Goal: Task Accomplishment & Management: Use online tool/utility

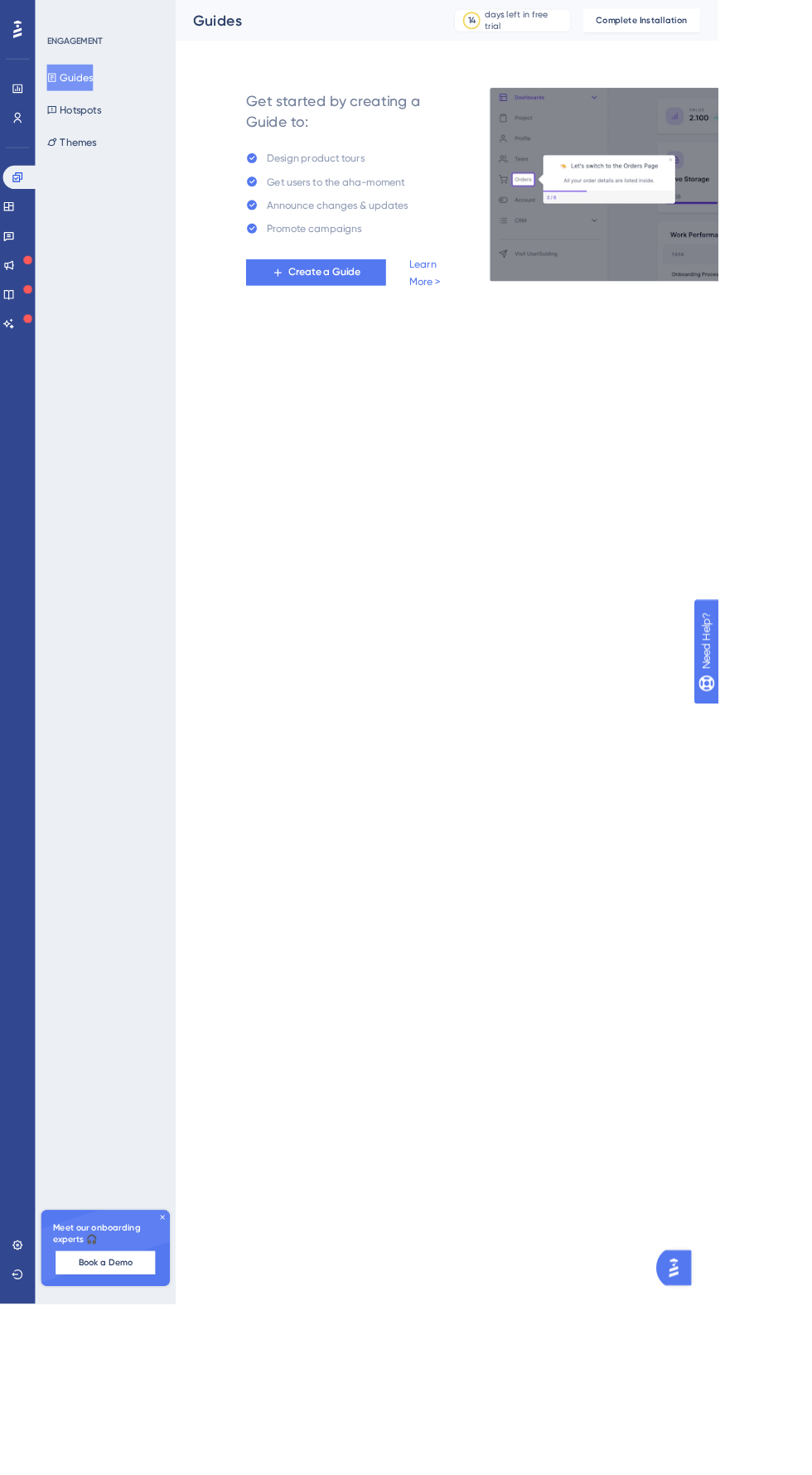
click at [367, 306] on span "Create a Guide" at bounding box center [367, 308] width 82 height 20
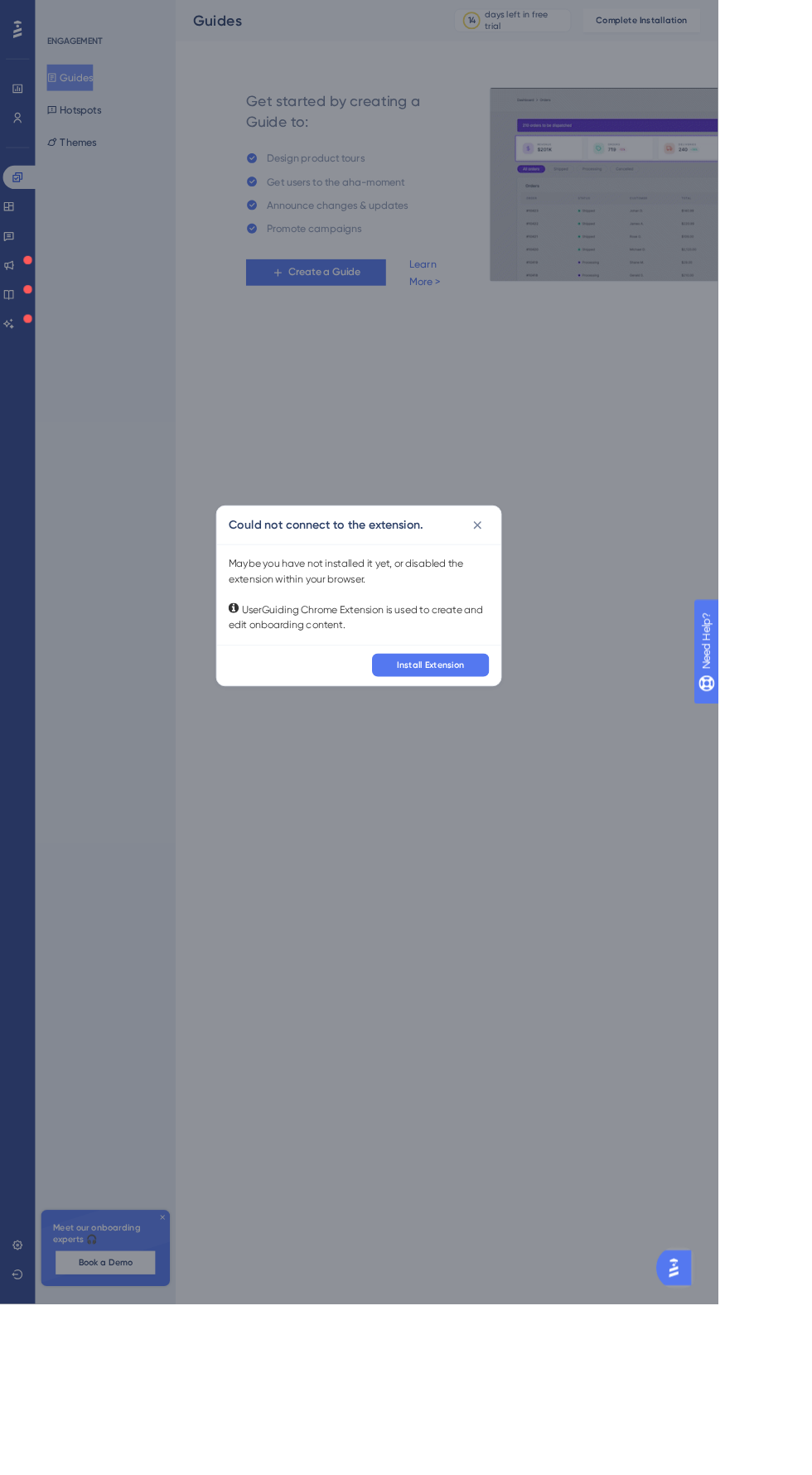
click at [553, 608] on button at bounding box center [539, 594] width 27 height 27
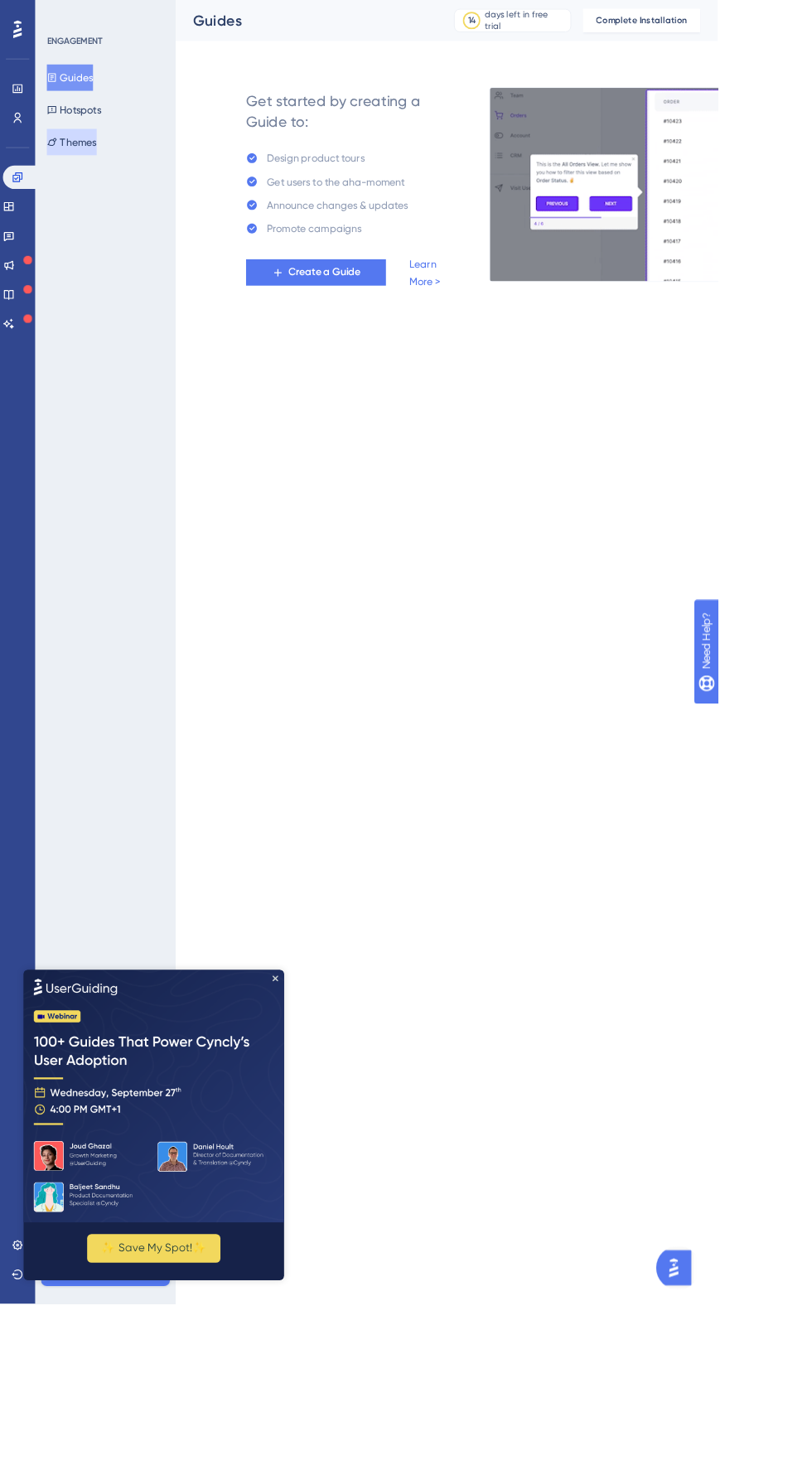
click at [82, 159] on button "Themes" at bounding box center [81, 161] width 56 height 29
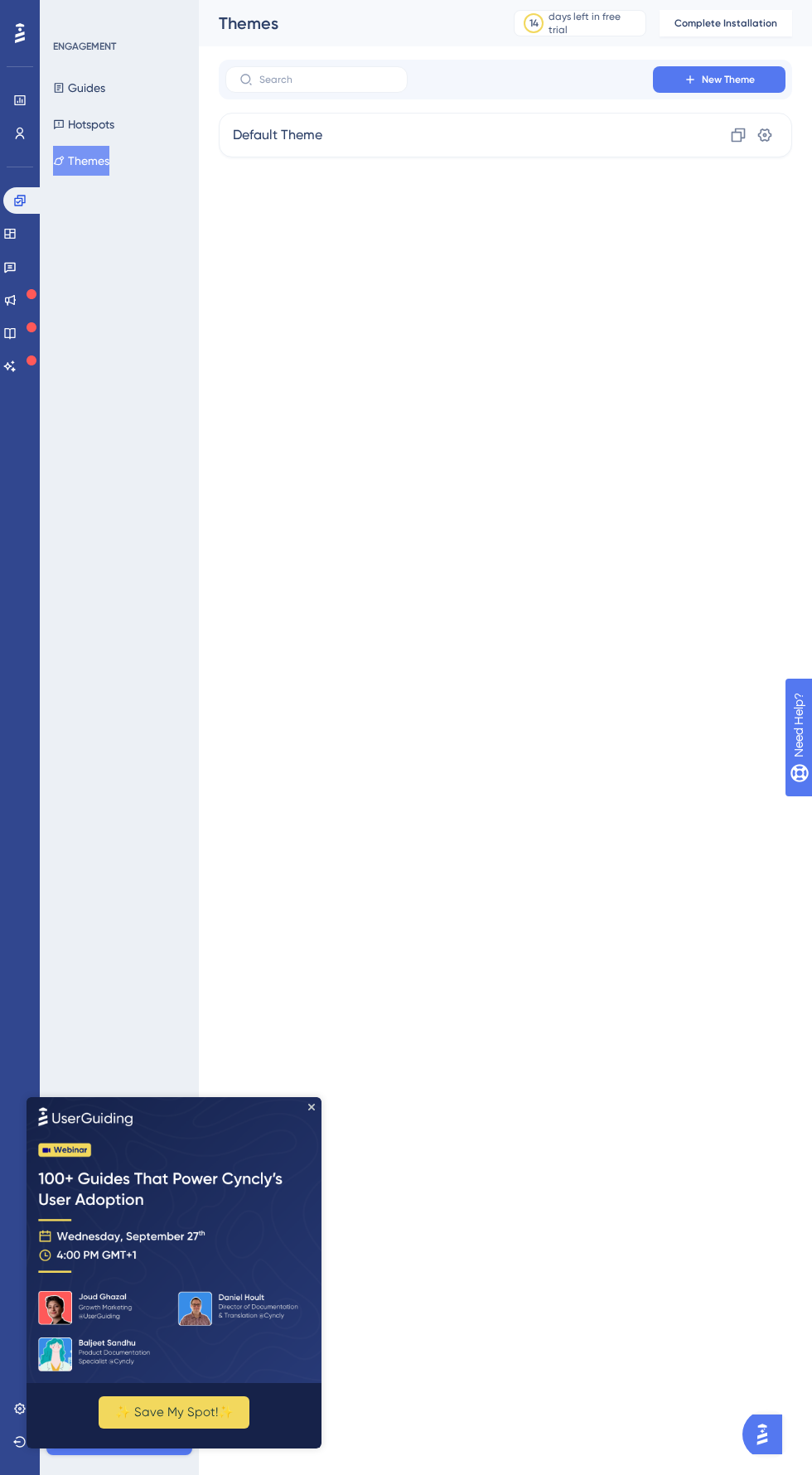
click at [101, 103] on div "Guides Hotspots Themes" at bounding box center [120, 124] width 134 height 103
click at [104, 104] on div "Guides Hotspots Themes" at bounding box center [120, 124] width 134 height 103
click at [97, 97] on button "Guides" at bounding box center [79, 87] width 52 height 29
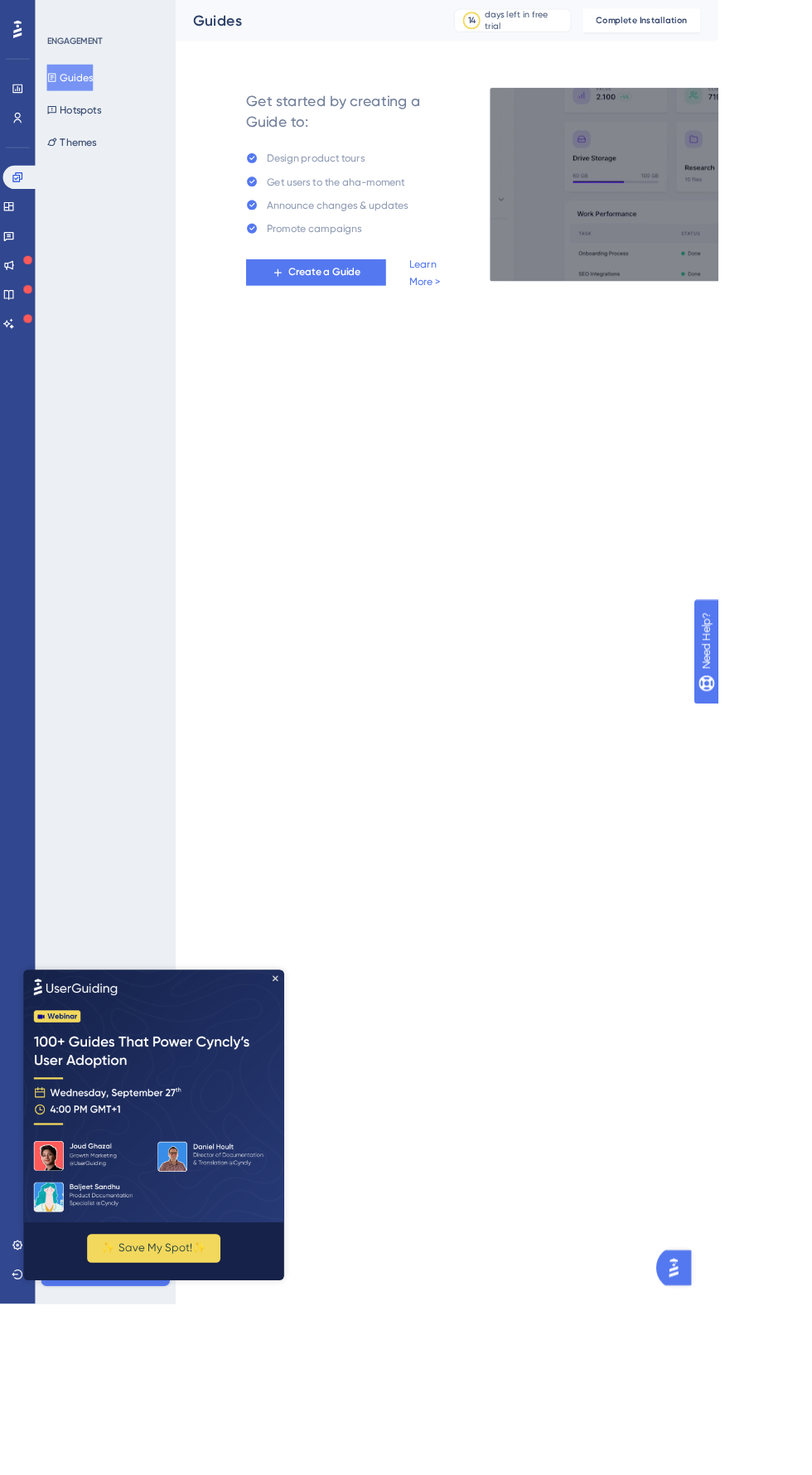
click at [397, 319] on button "Create a Guide" at bounding box center [357, 308] width 158 height 29
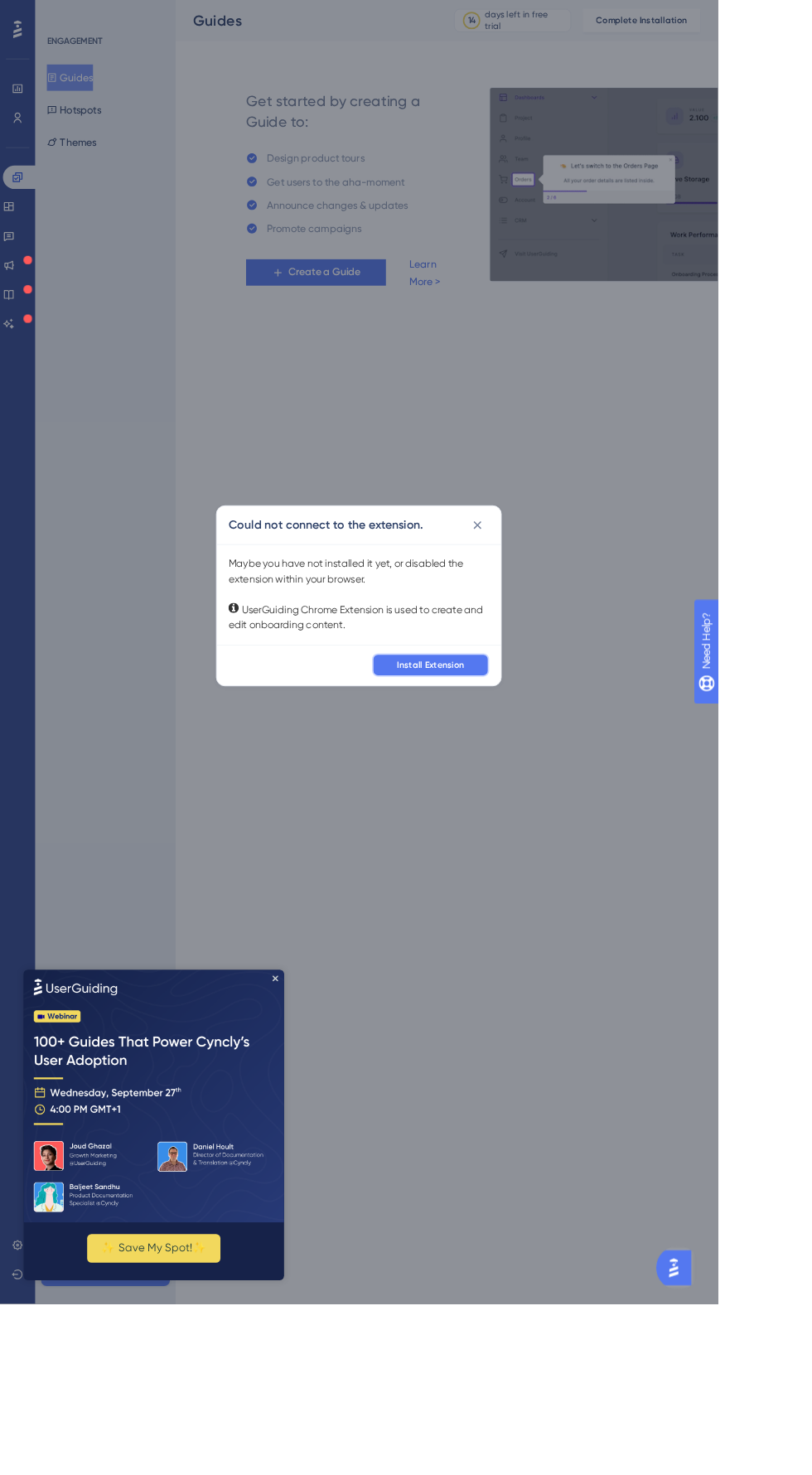
click at [553, 765] on button "Install Extension" at bounding box center [487, 752] width 132 height 27
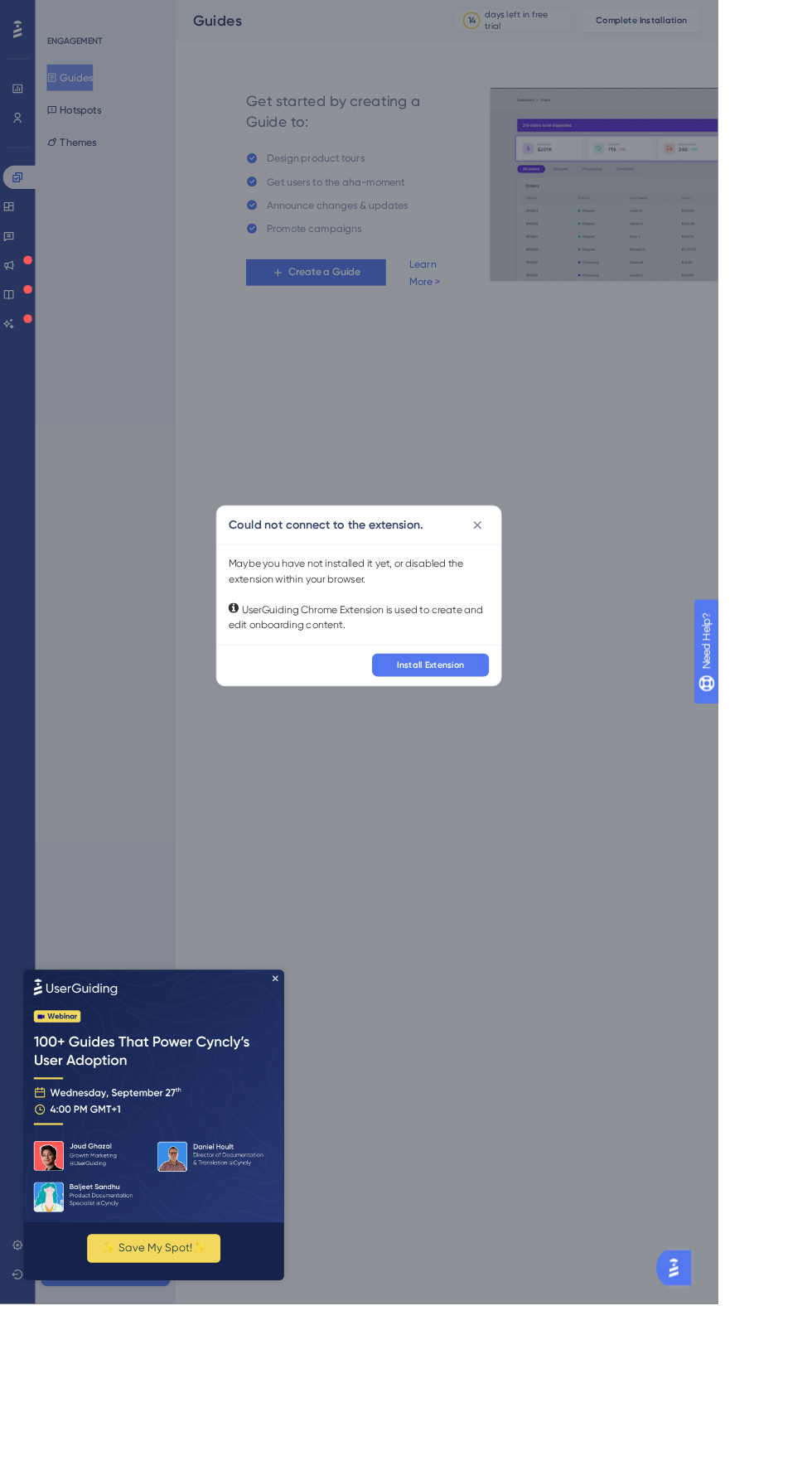
click at [566, 616] on div "Could not connect to the extension." at bounding box center [406, 594] width 321 height 43
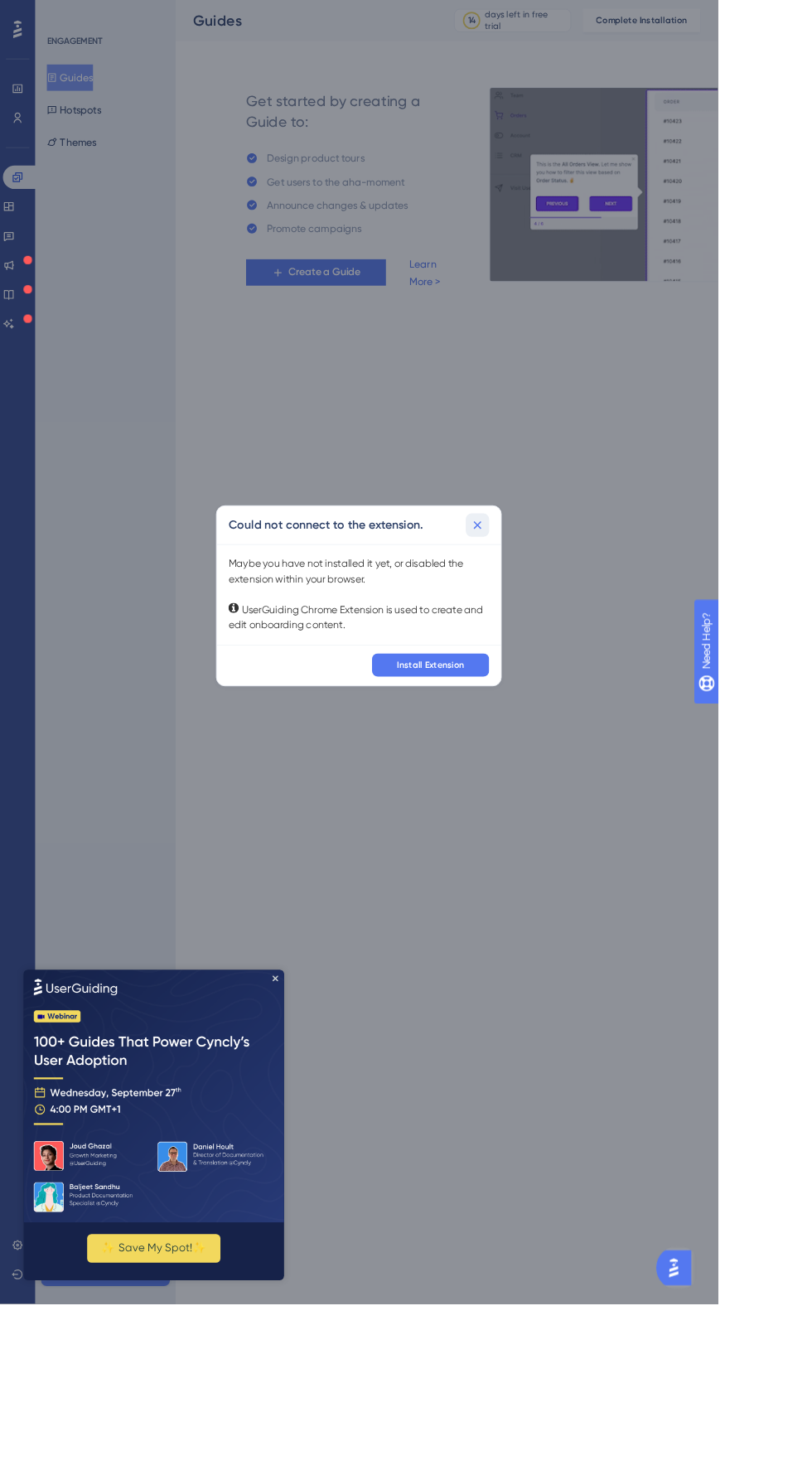
click at [549, 602] on icon at bounding box center [539, 594] width 17 height 17
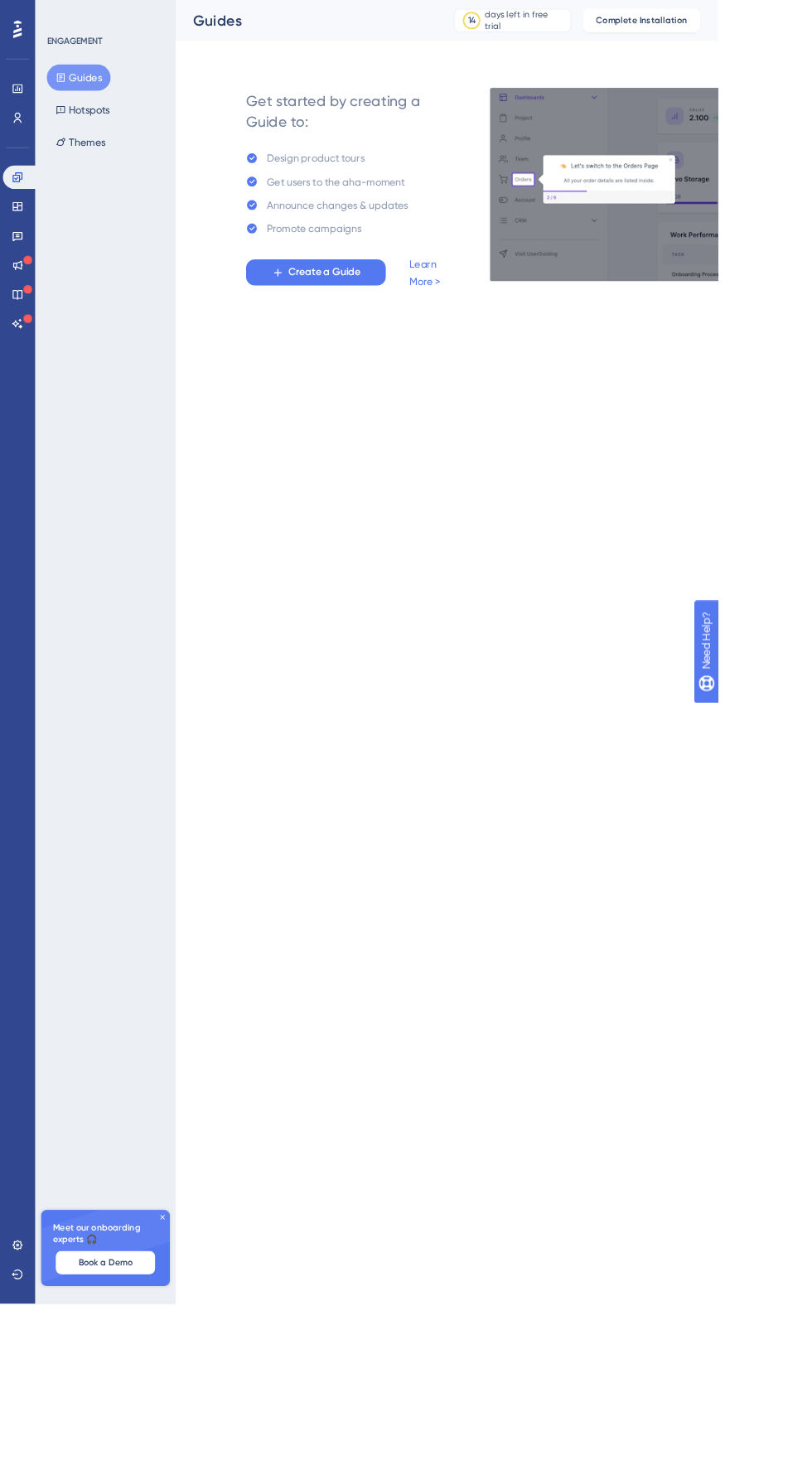
click at [371, 306] on span "Create a Guide" at bounding box center [367, 308] width 82 height 20
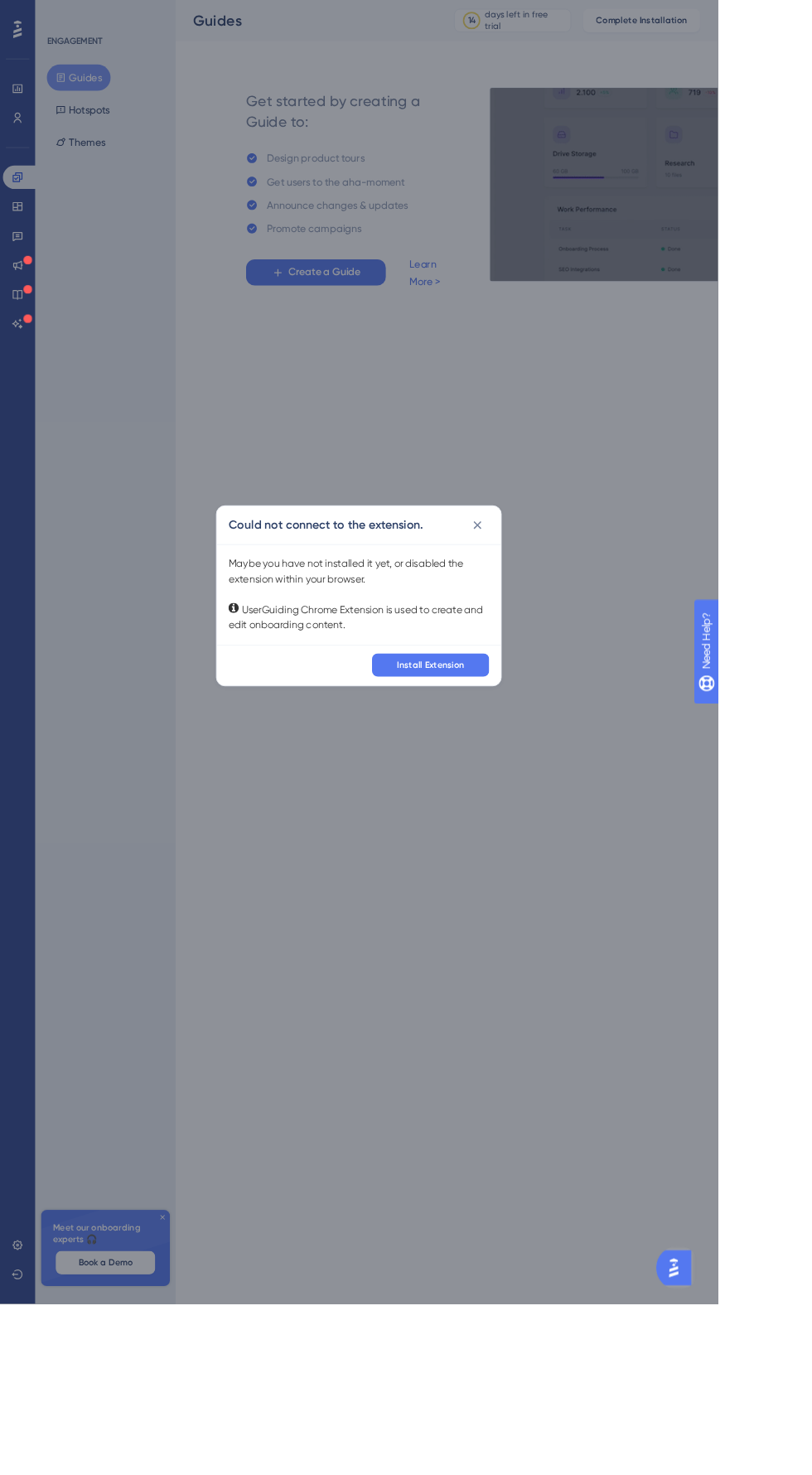
click at [549, 602] on icon at bounding box center [539, 594] width 17 height 17
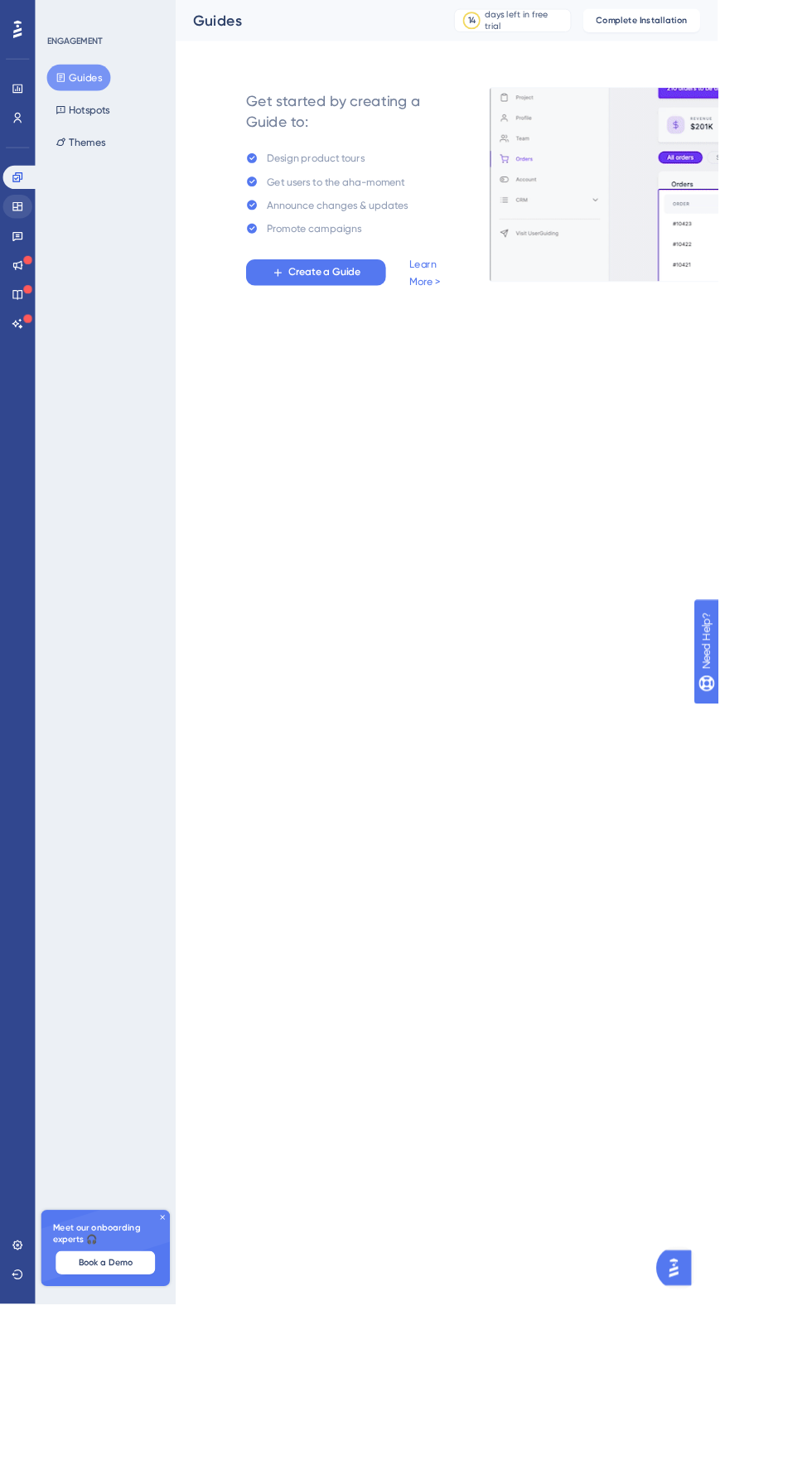
click at [6, 215] on div "Engagement Widgets Feedback Product Updates Knowledge Base AI Assistant" at bounding box center [20, 283] width 33 height 192
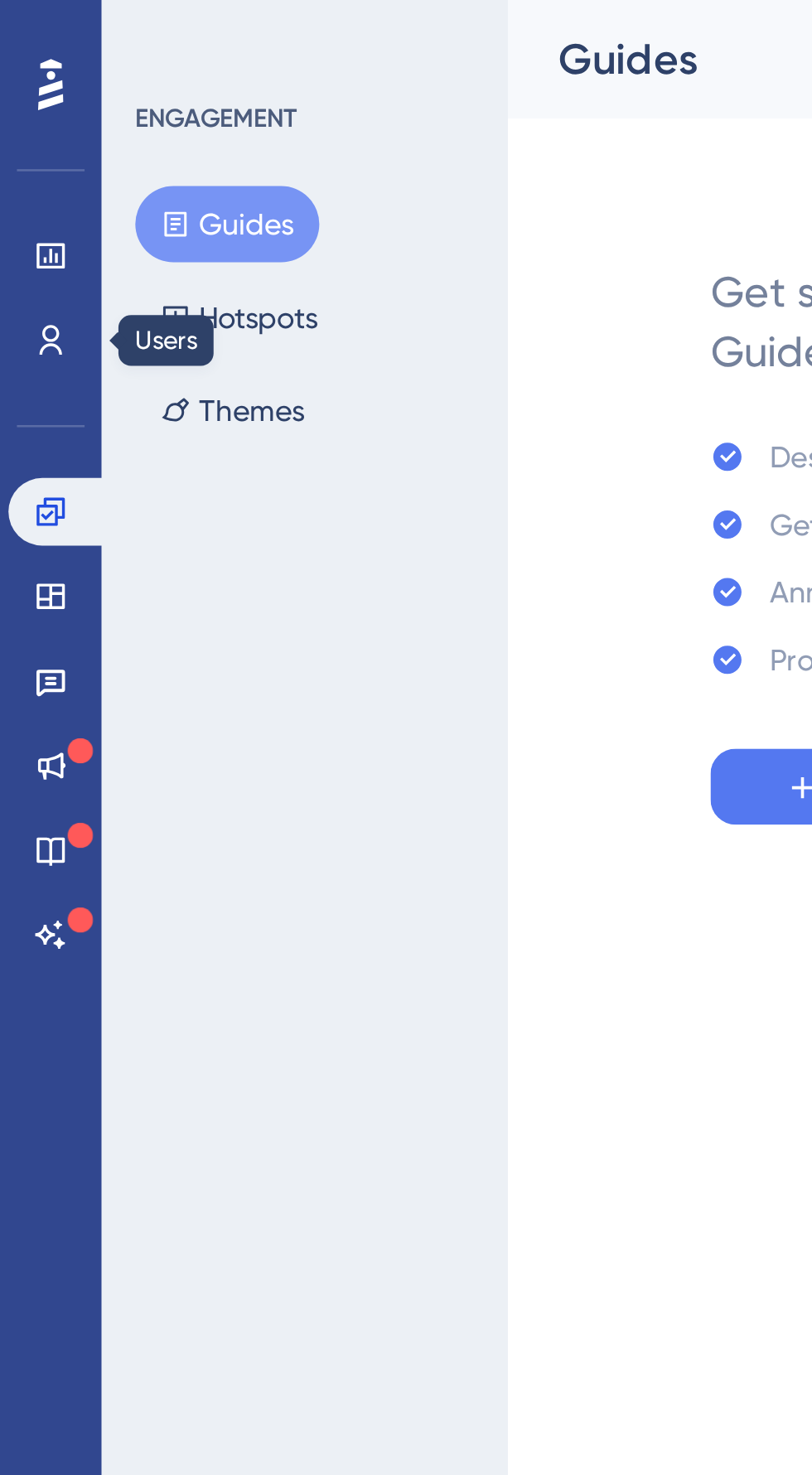
click at [6, 80] on div "Performance Users" at bounding box center [20, 96] width 33 height 100
click at [32, 226] on link at bounding box center [20, 233] width 33 height 27
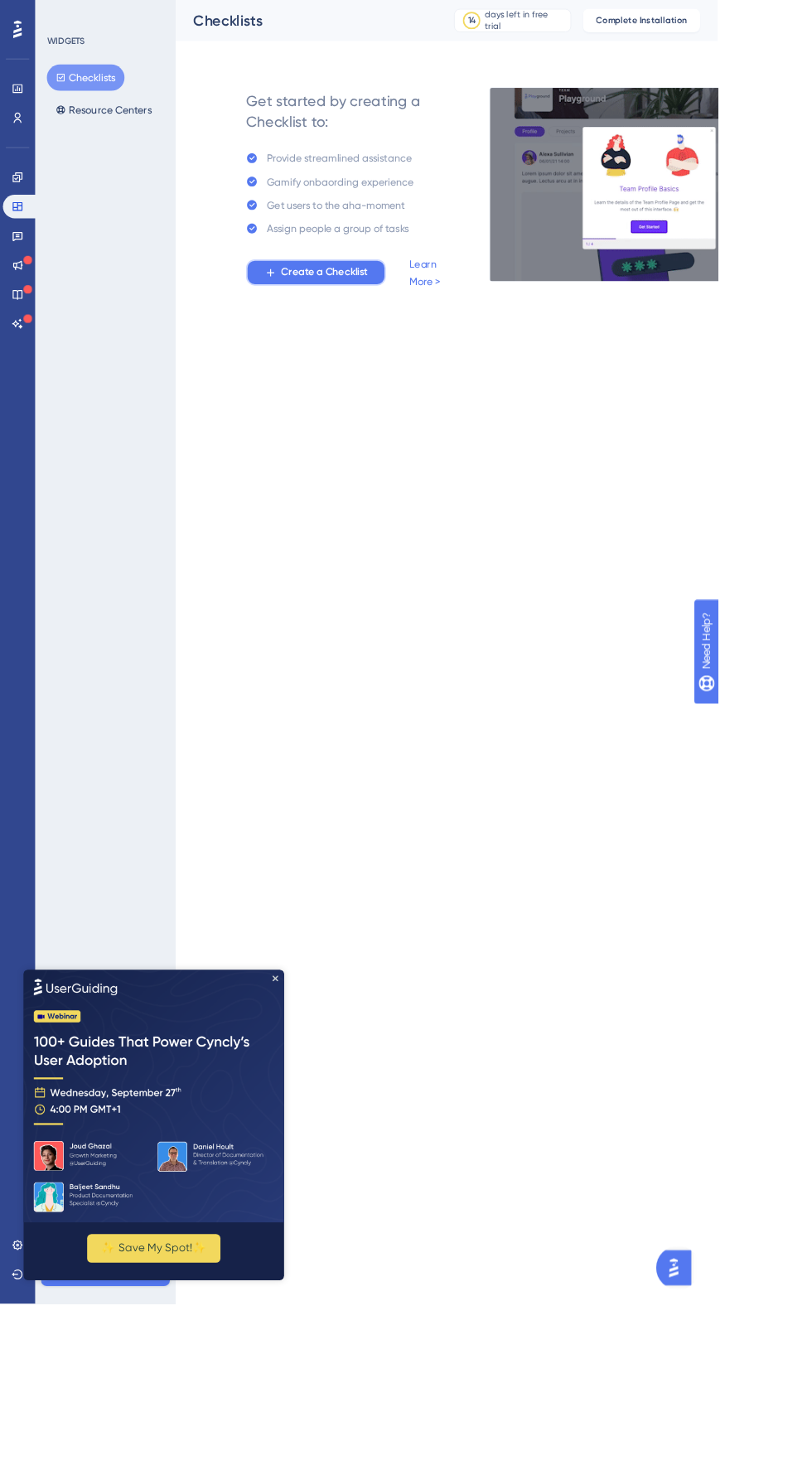
click at [382, 316] on span "Create a Checklist" at bounding box center [367, 308] width 98 height 20
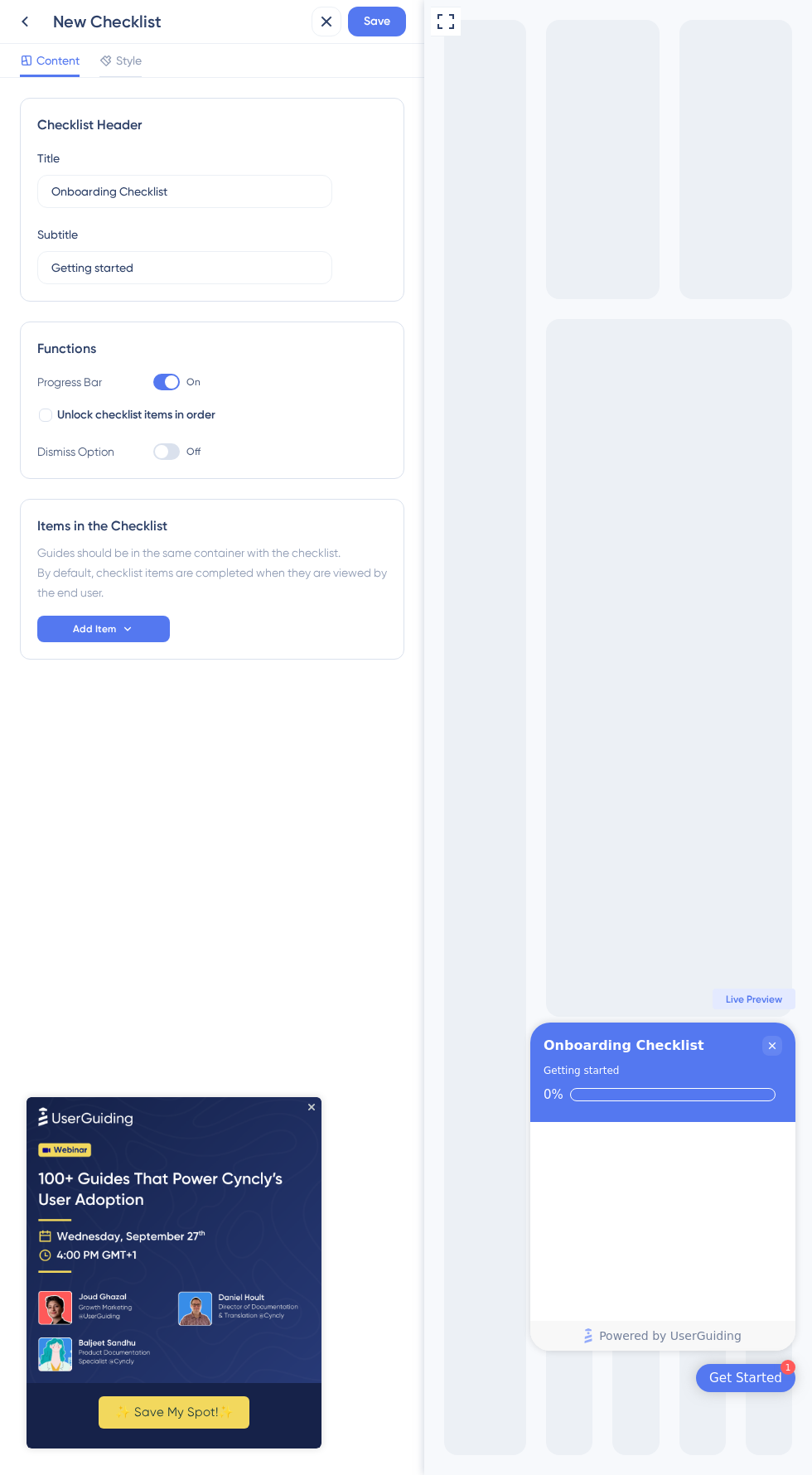
click at [779, 1065] on div "Getting started" at bounding box center [662, 1070] width 239 height 17
click at [772, 1059] on div "Onboarding Checklist Getting started 0%" at bounding box center [662, 1072] width 265 height 99
click at [777, 1045] on icon "Close Checklist" at bounding box center [772, 1045] width 13 height 13
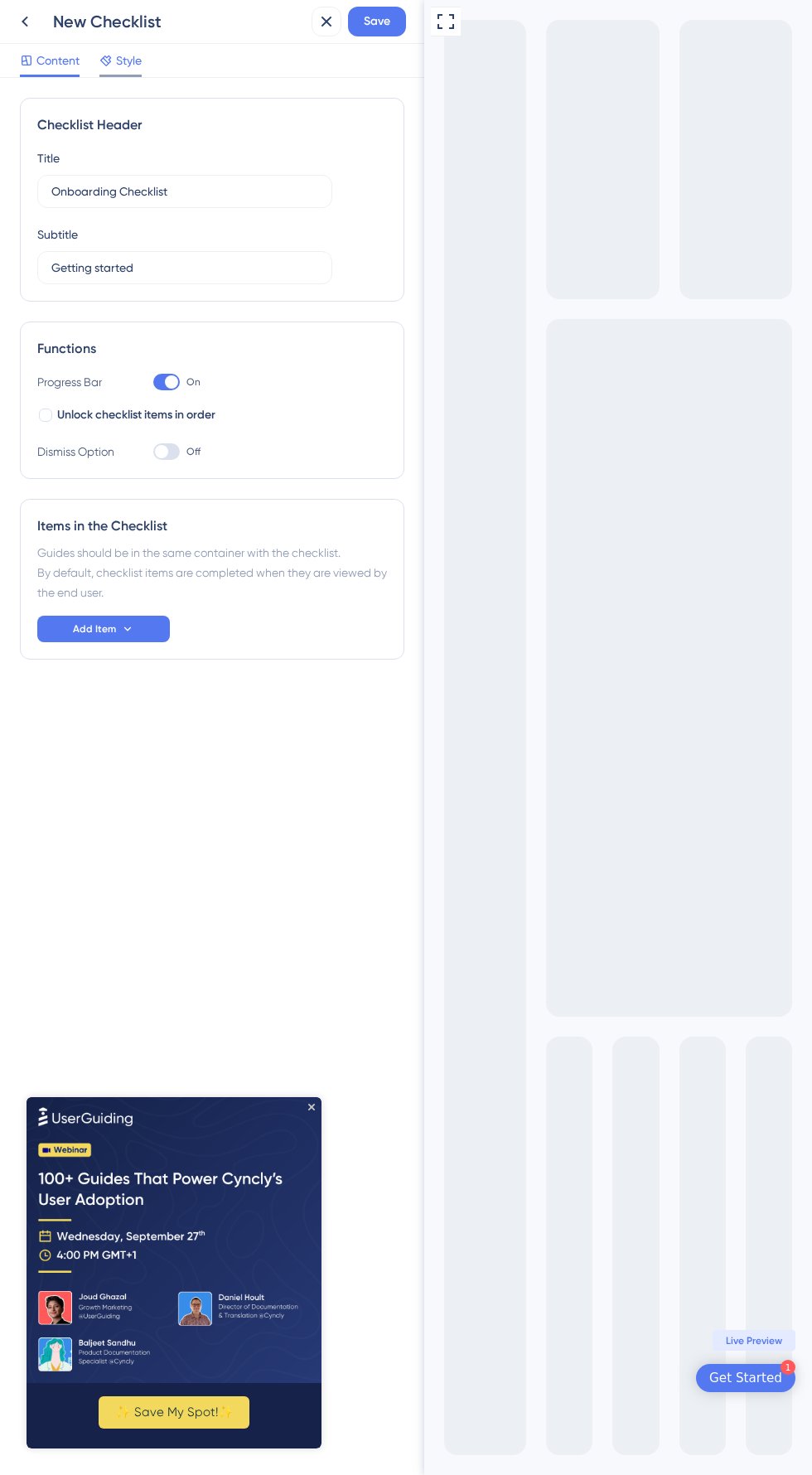
click at [132, 24] on div "New Checklist" at bounding box center [179, 21] width 251 height 23
click at [133, 60] on span "Style" at bounding box center [128, 61] width 26 height 20
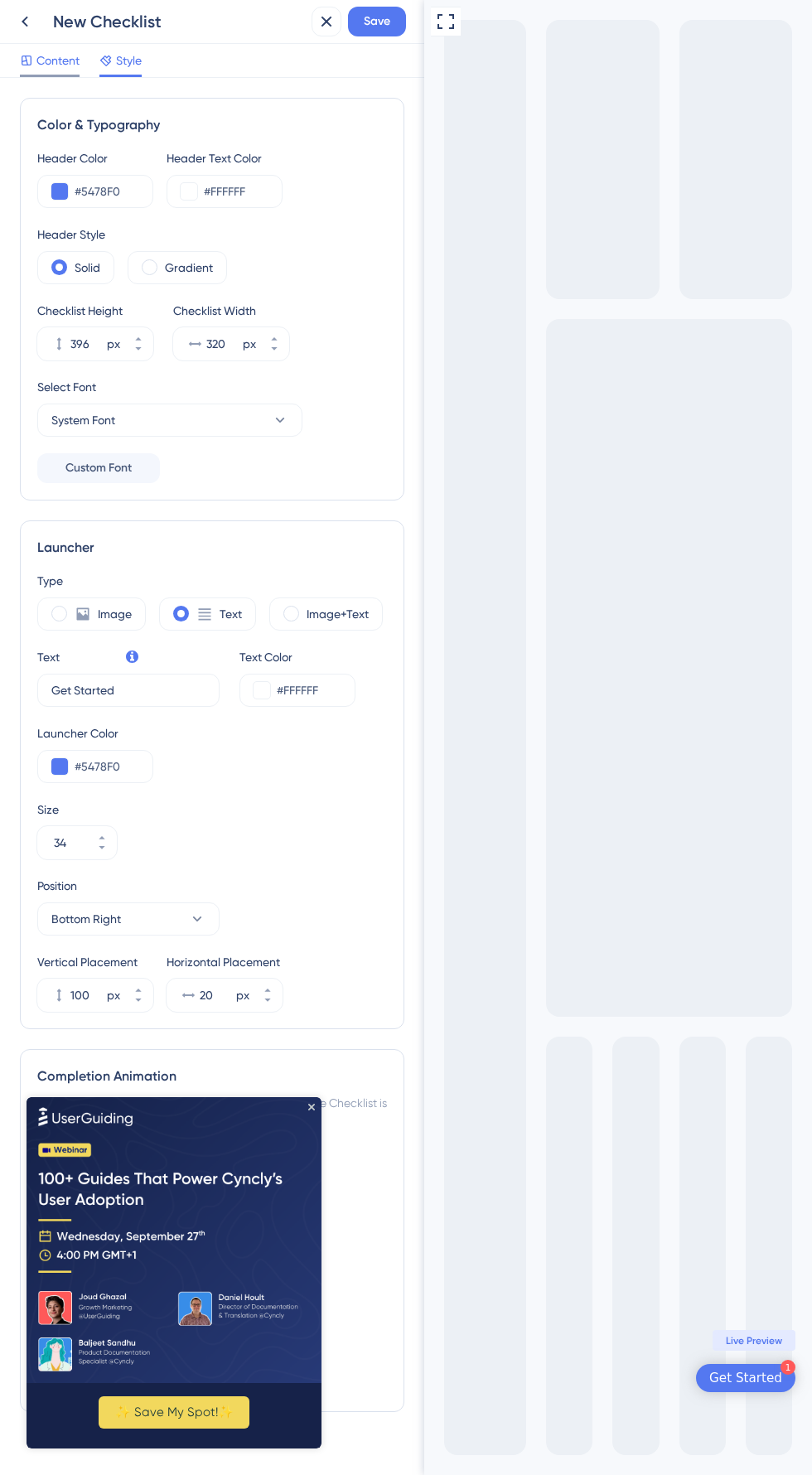
click at [62, 56] on span "Content" at bounding box center [58, 61] width 43 height 20
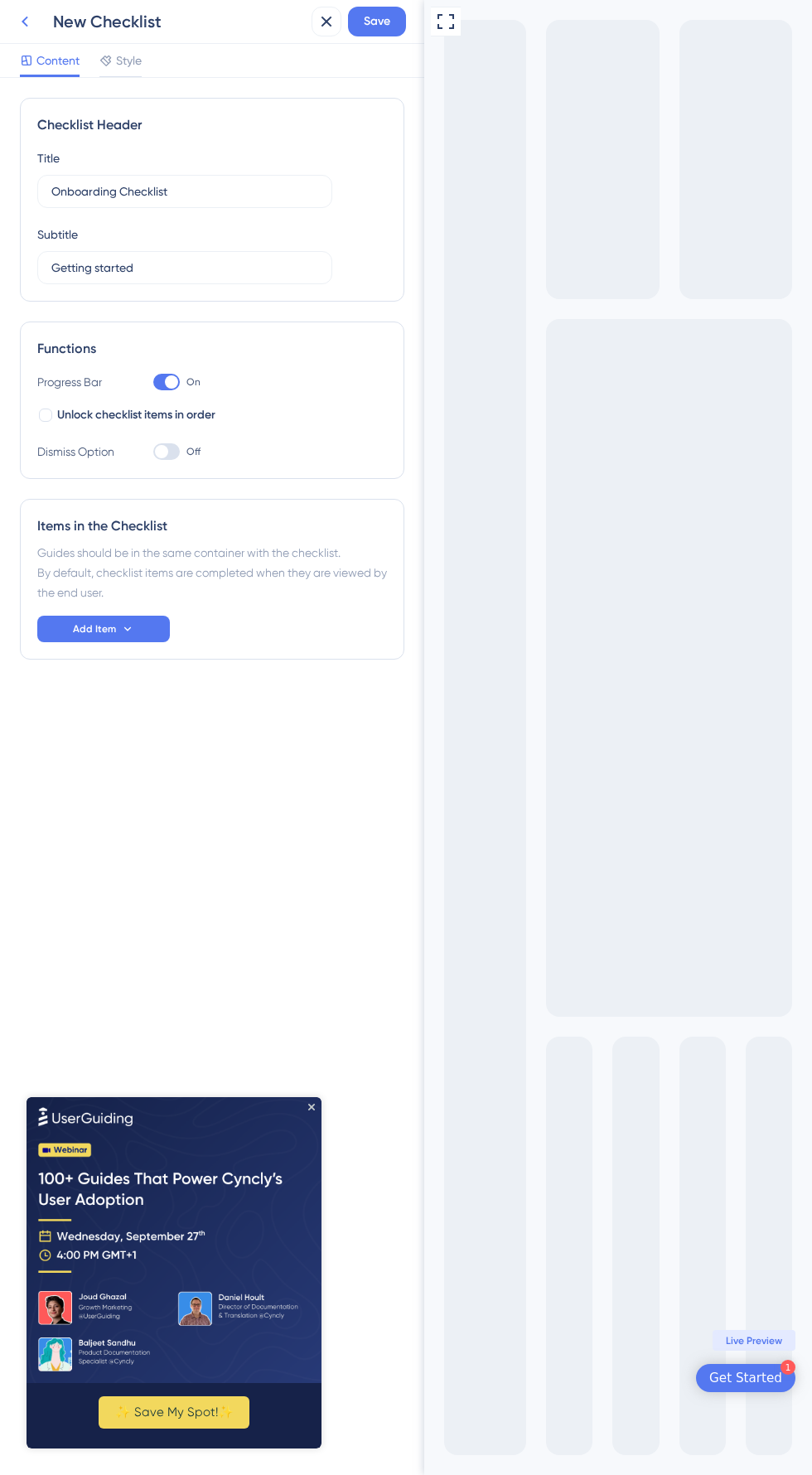
click at [11, 1] on div "New Checklist Save" at bounding box center [212, 22] width 424 height 44
click at [34, 20] on icon at bounding box center [25, 22] width 20 height 20
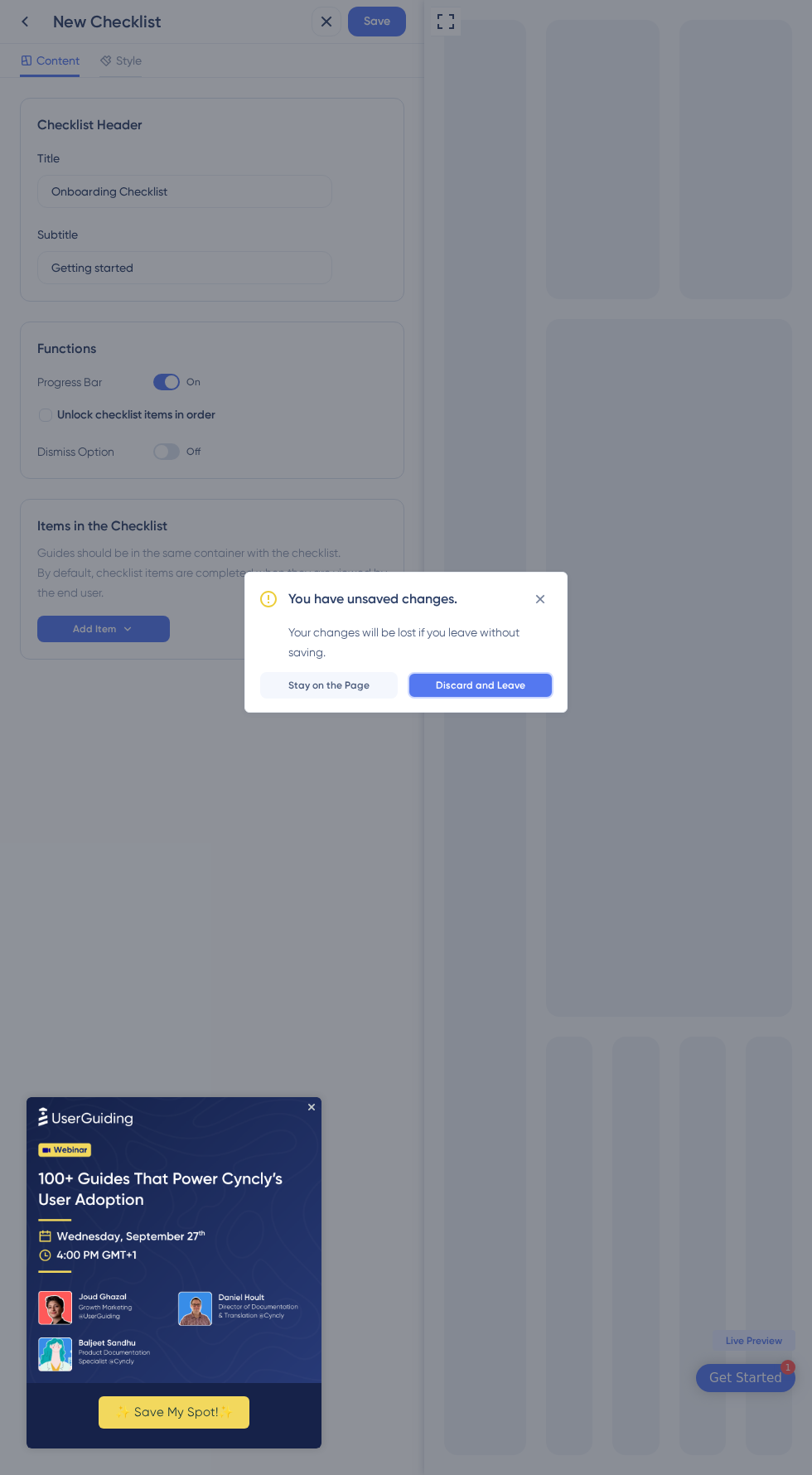
click at [517, 693] on button "Discard and Leave" at bounding box center [480, 685] width 146 height 27
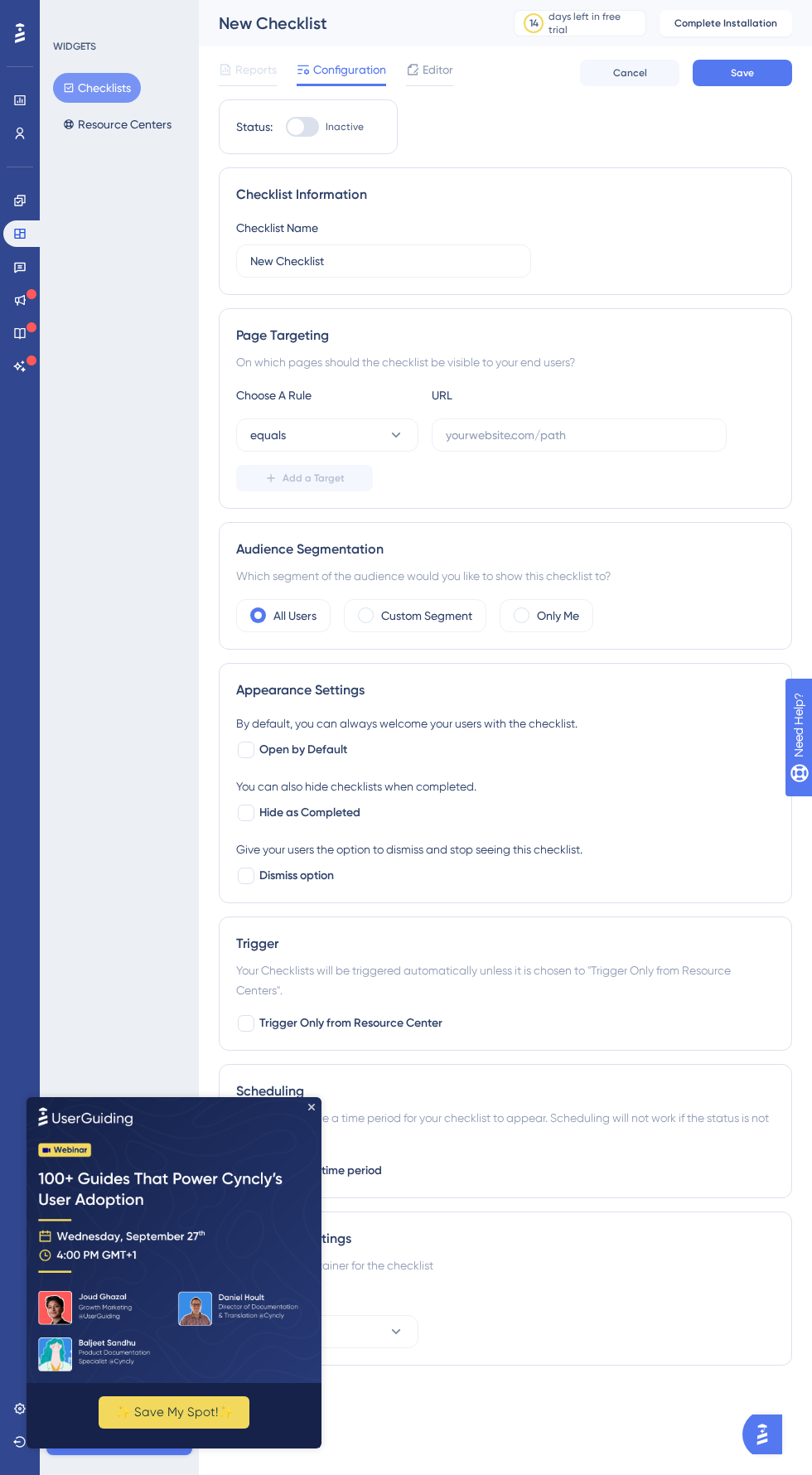
click at [315, 1108] on img at bounding box center [173, 1238] width 295 height 285
click at [313, 1109] on icon "Close Preview" at bounding box center [311, 1105] width 6 height 6
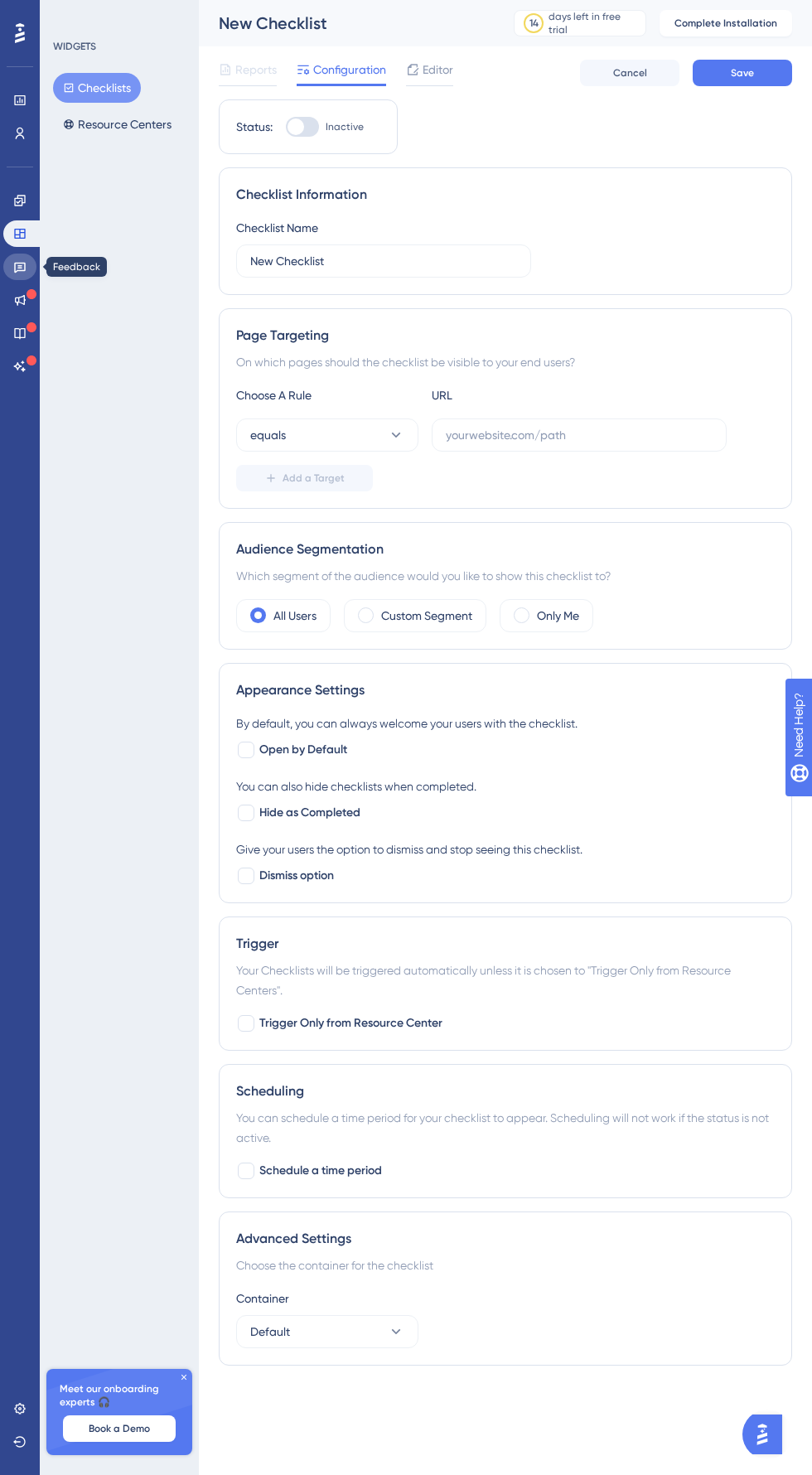
click at [16, 275] on link at bounding box center [20, 266] width 33 height 27
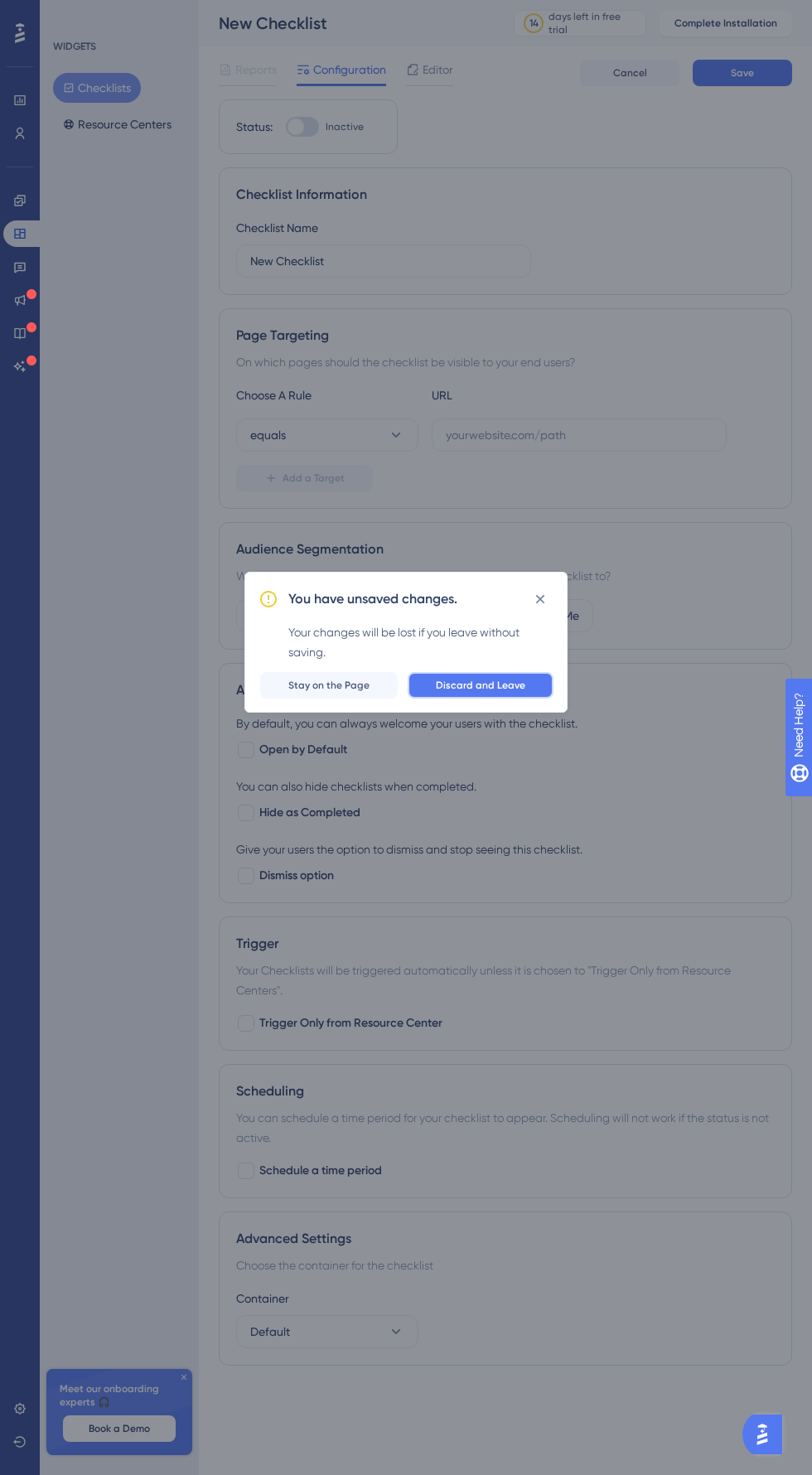
click at [502, 685] on span "Discard and Leave" at bounding box center [480, 685] width 89 height 13
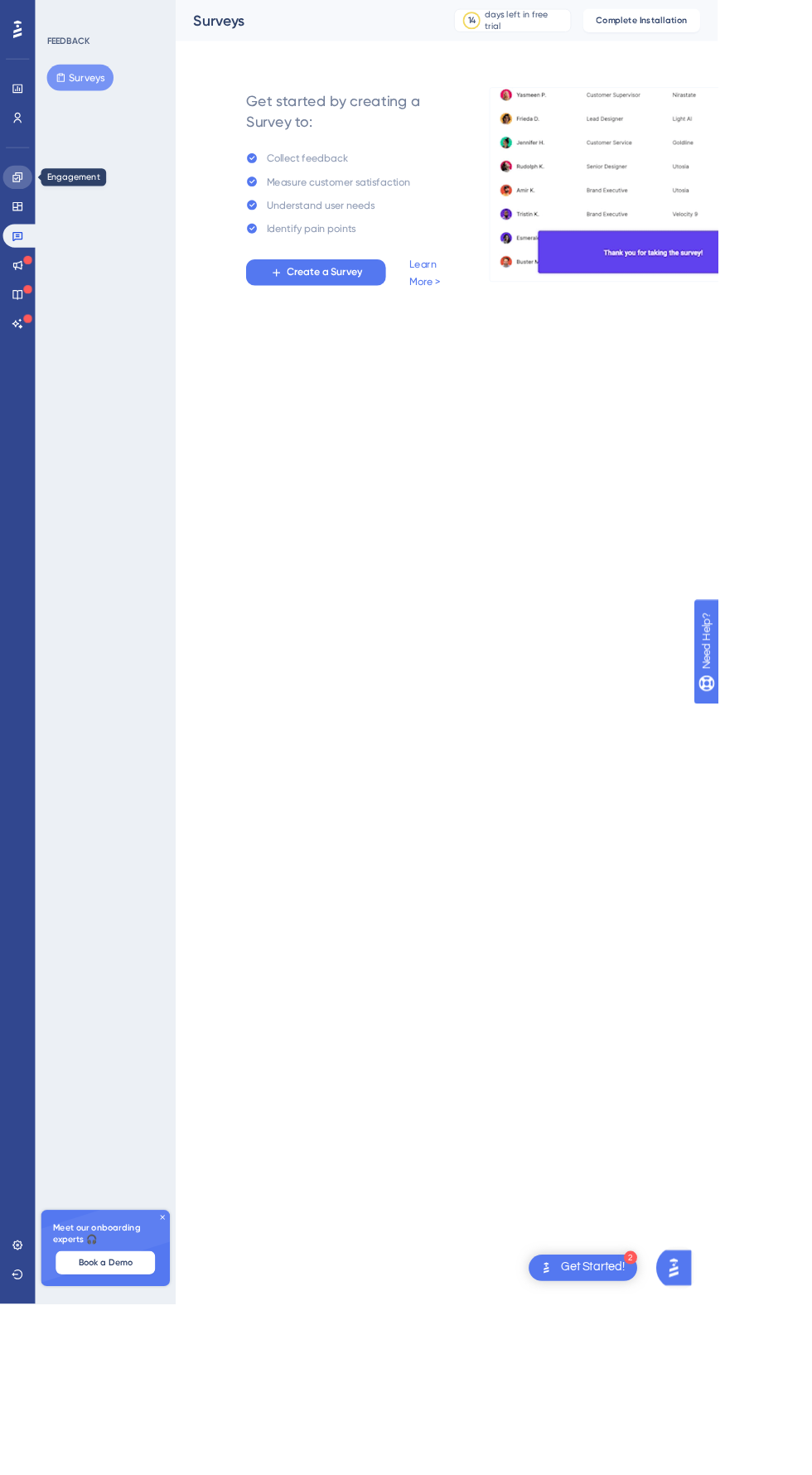
click at [27, 202] on link at bounding box center [20, 200] width 33 height 27
